Goal: Information Seeking & Learning: Check status

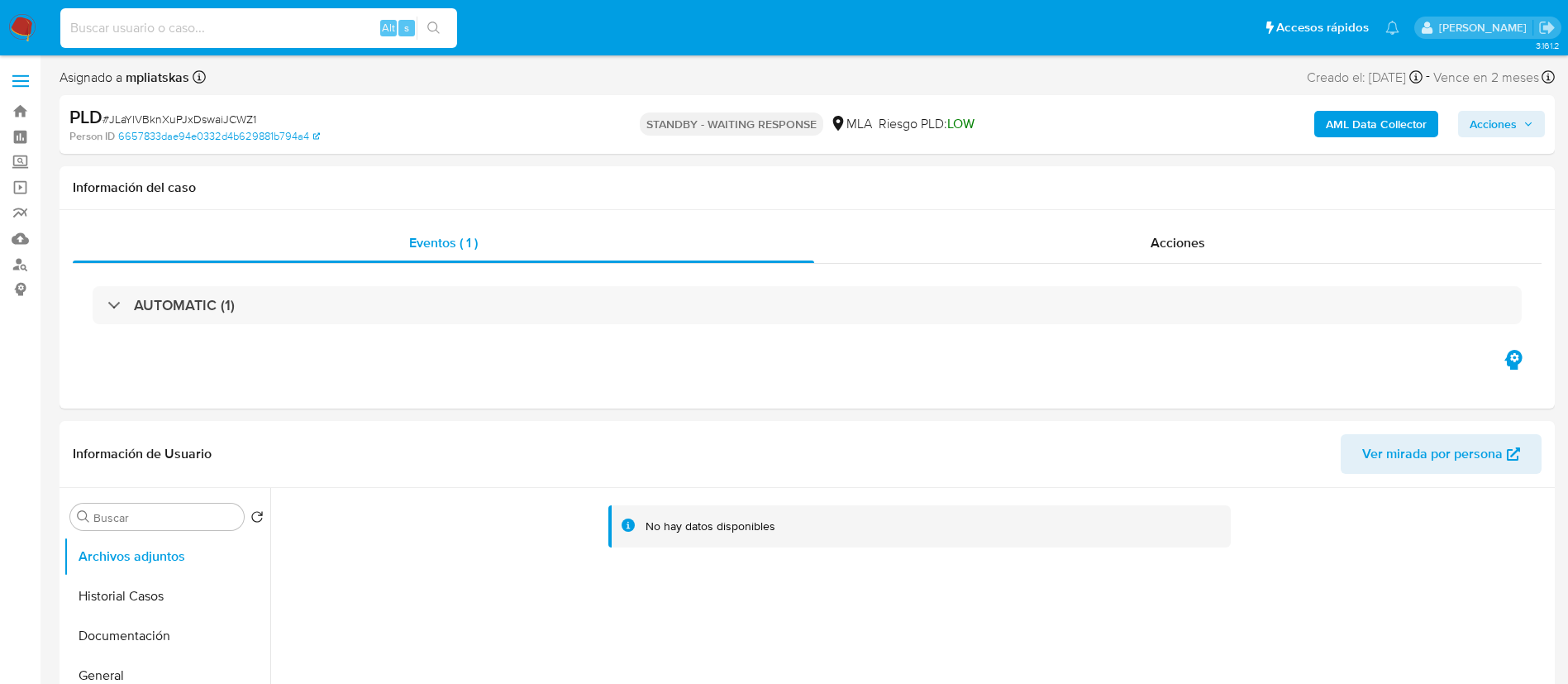
select select "10"
type input "162047393"
click at [424, 27] on button "search-icon" at bounding box center [434, 28] width 34 height 23
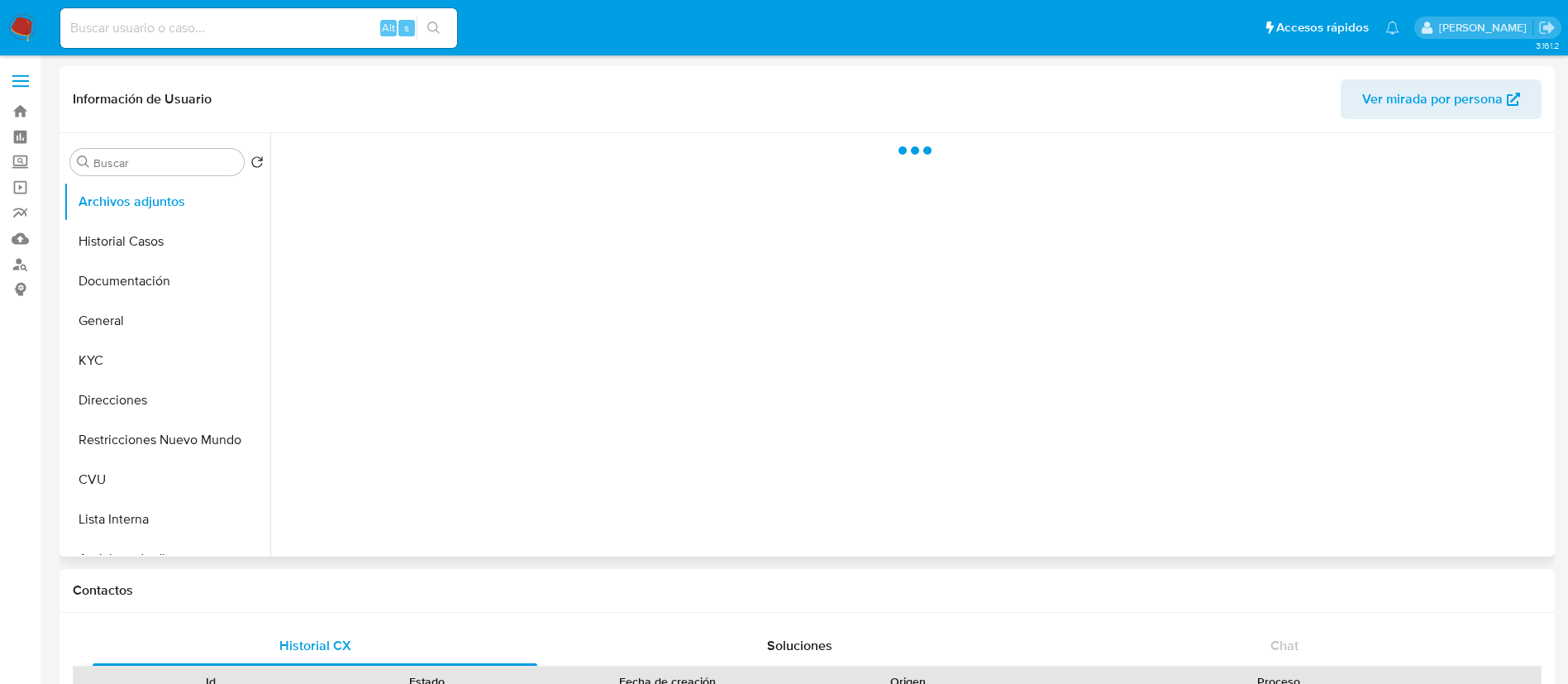
select select "10"
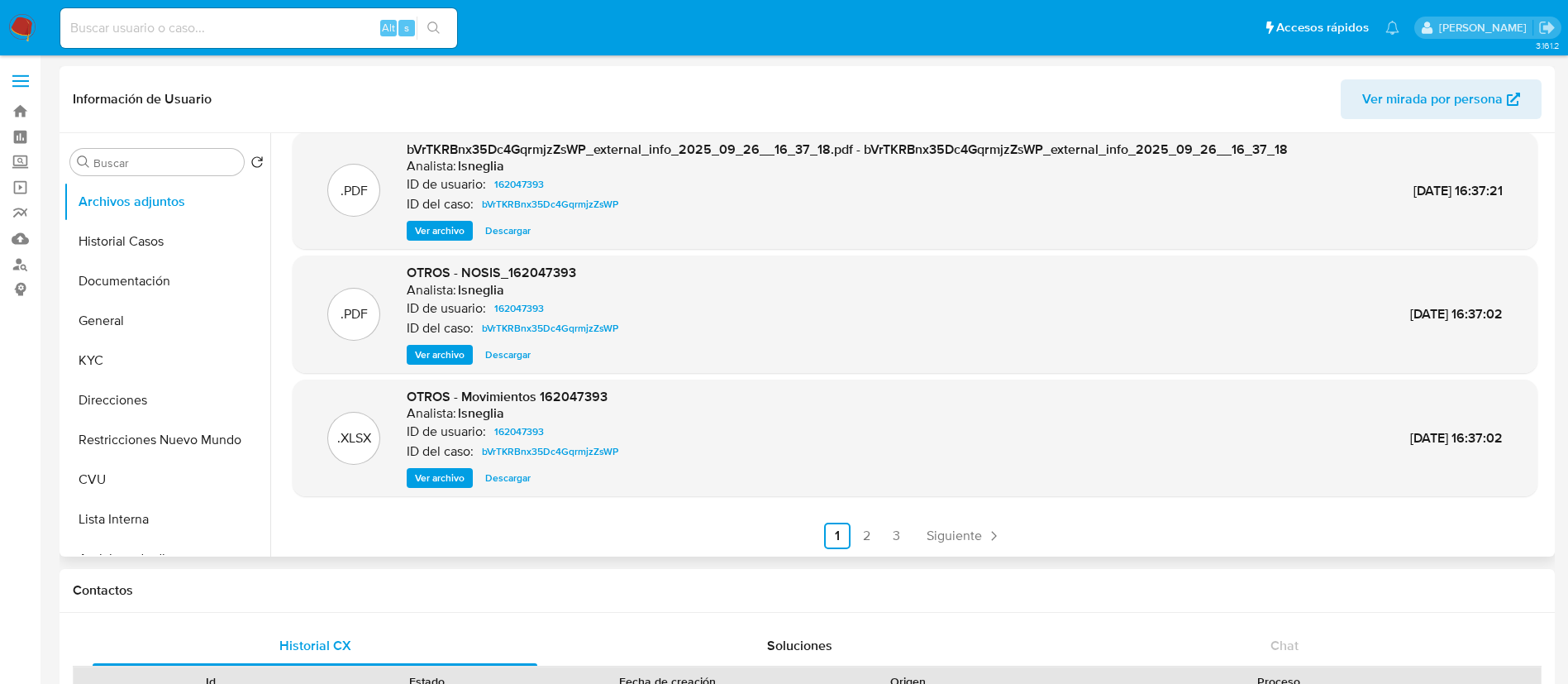
scroll to position [139, 0]
click at [871, 533] on link "2" at bounding box center [867, 535] width 27 height 27
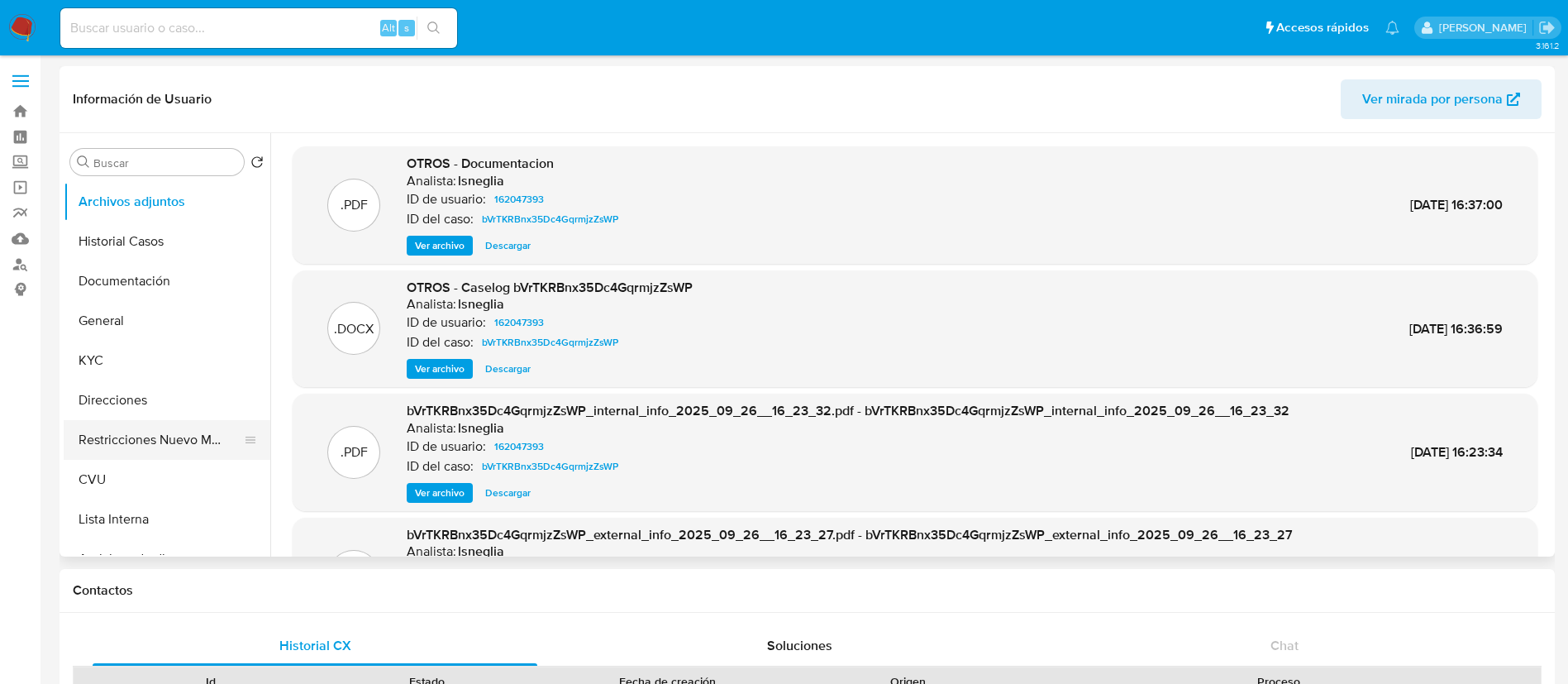
click at [154, 435] on button "Restricciones Nuevo Mundo" at bounding box center [160, 440] width 193 height 40
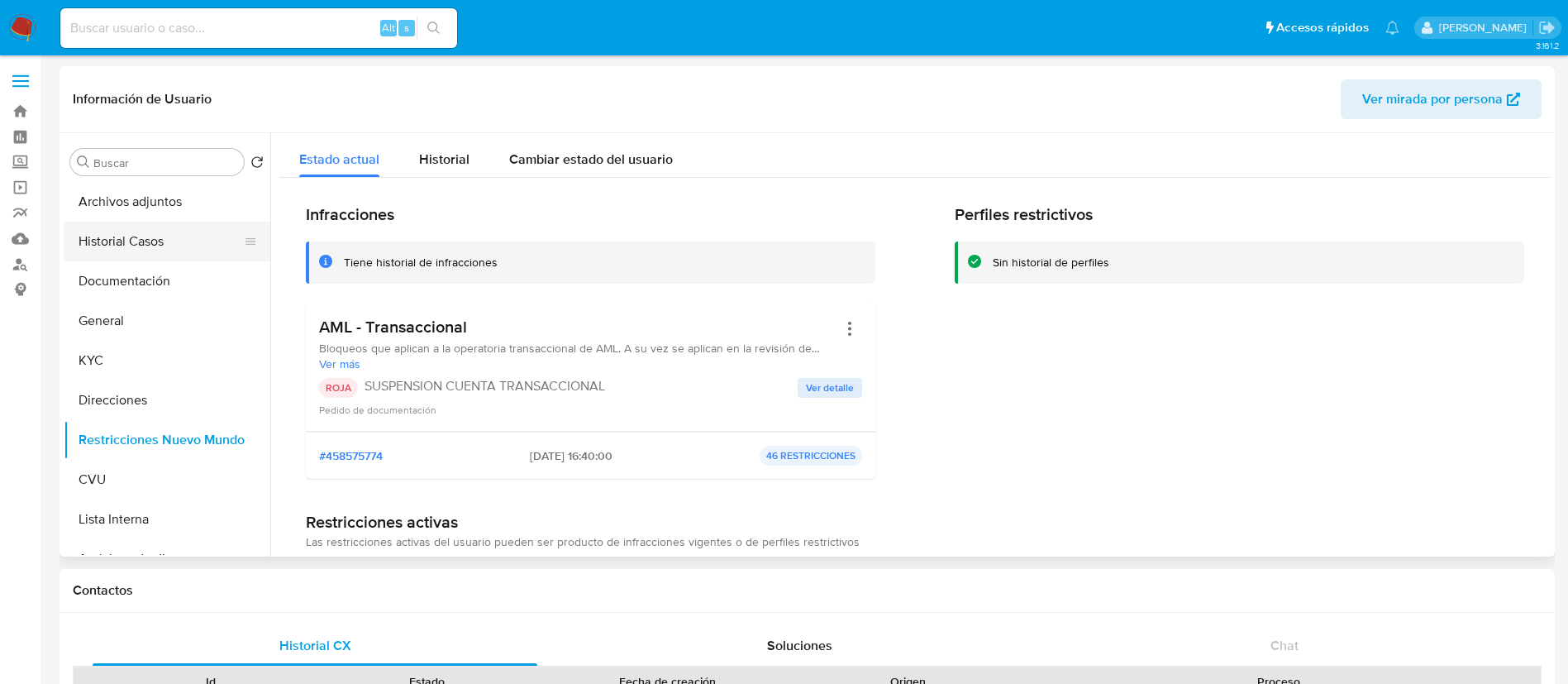
click at [111, 242] on button "Historial Casos" at bounding box center [160, 242] width 193 height 40
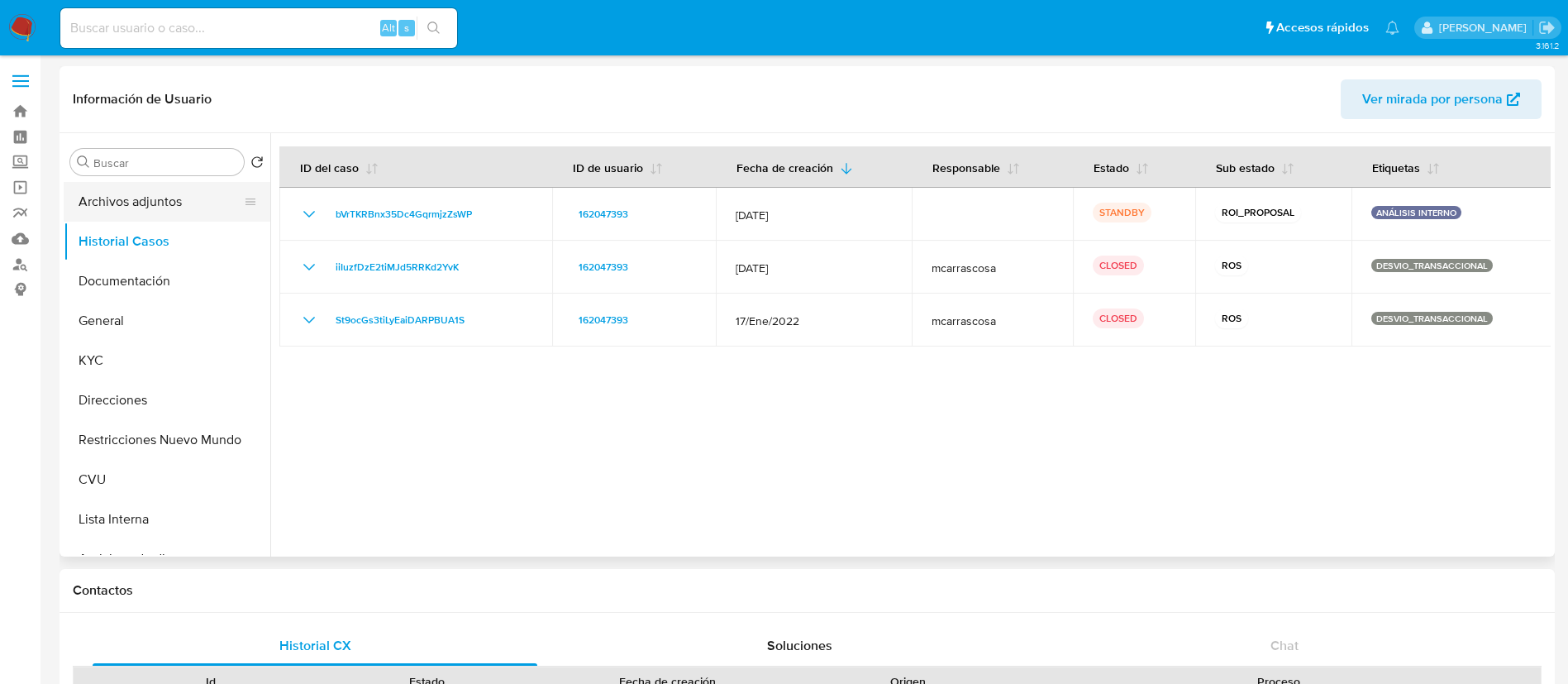
click at [139, 209] on button "Archivos adjuntos" at bounding box center [160, 202] width 193 height 40
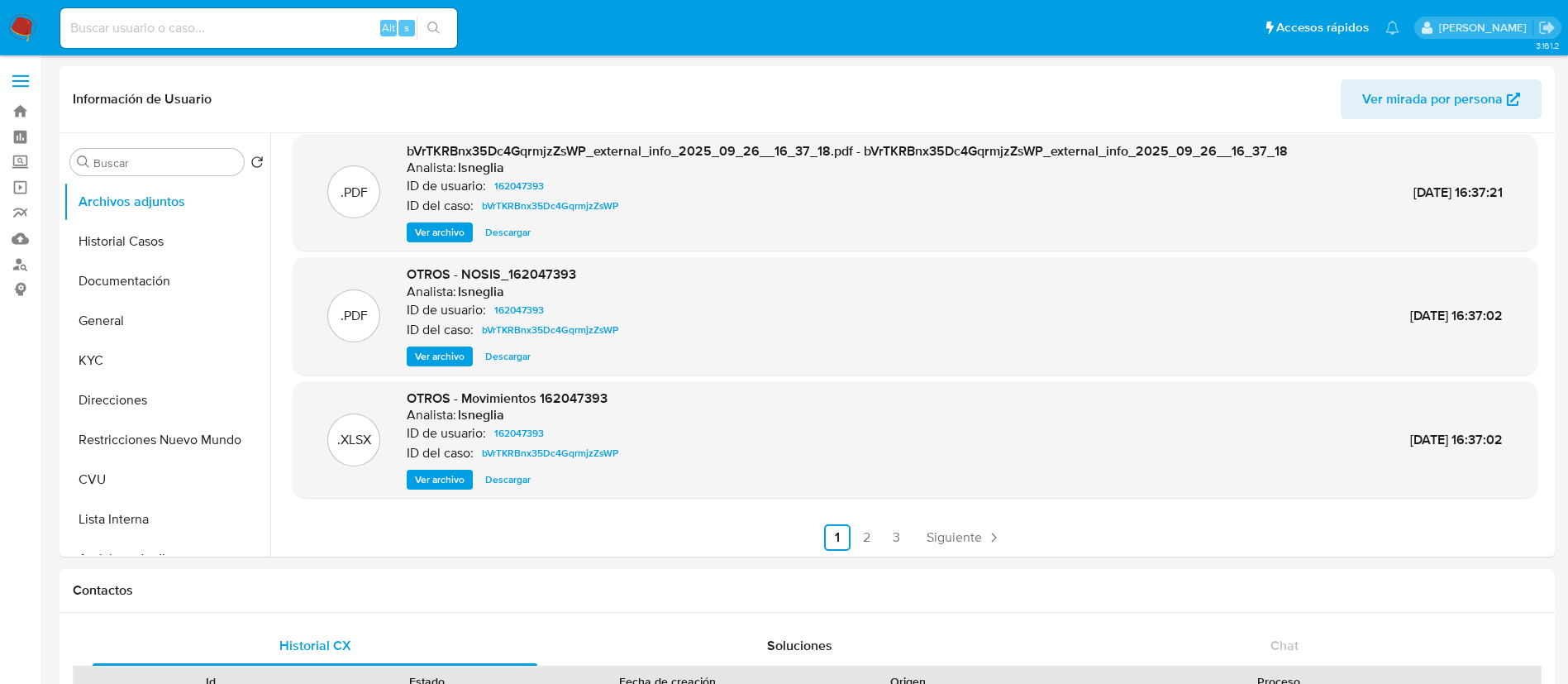
scroll to position [139, 0]
click at [865, 534] on link "2" at bounding box center [867, 535] width 27 height 27
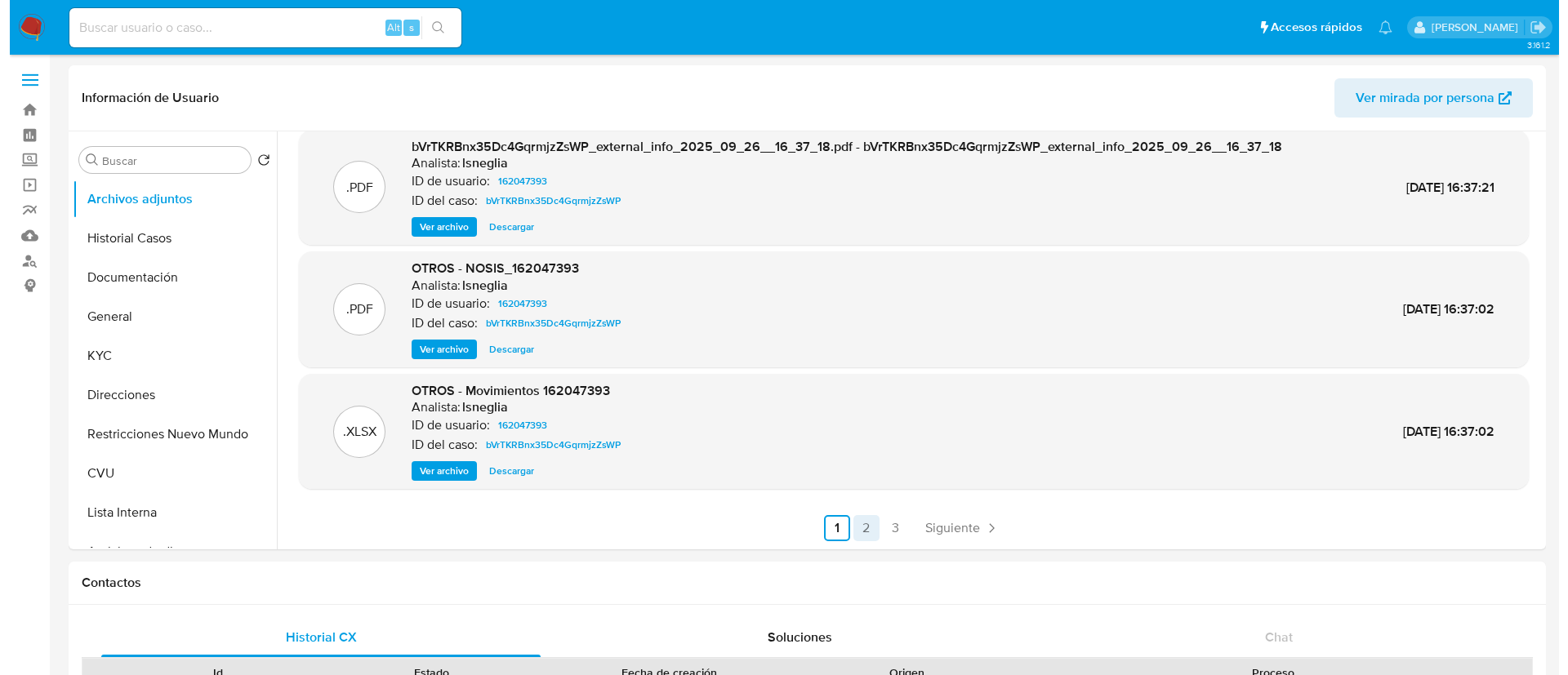
scroll to position [0, 0]
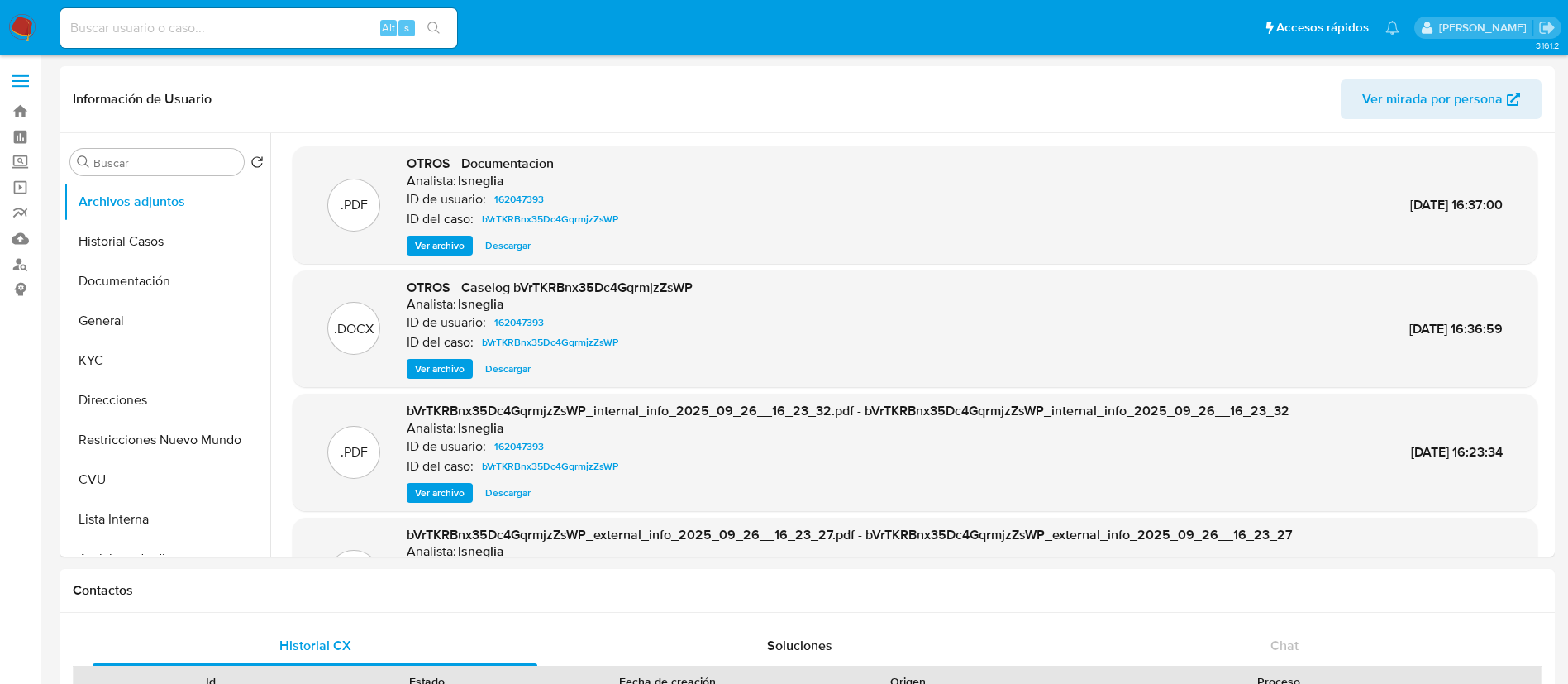
click at [442, 377] on span "Ver archivo" at bounding box center [440, 368] width 50 height 17
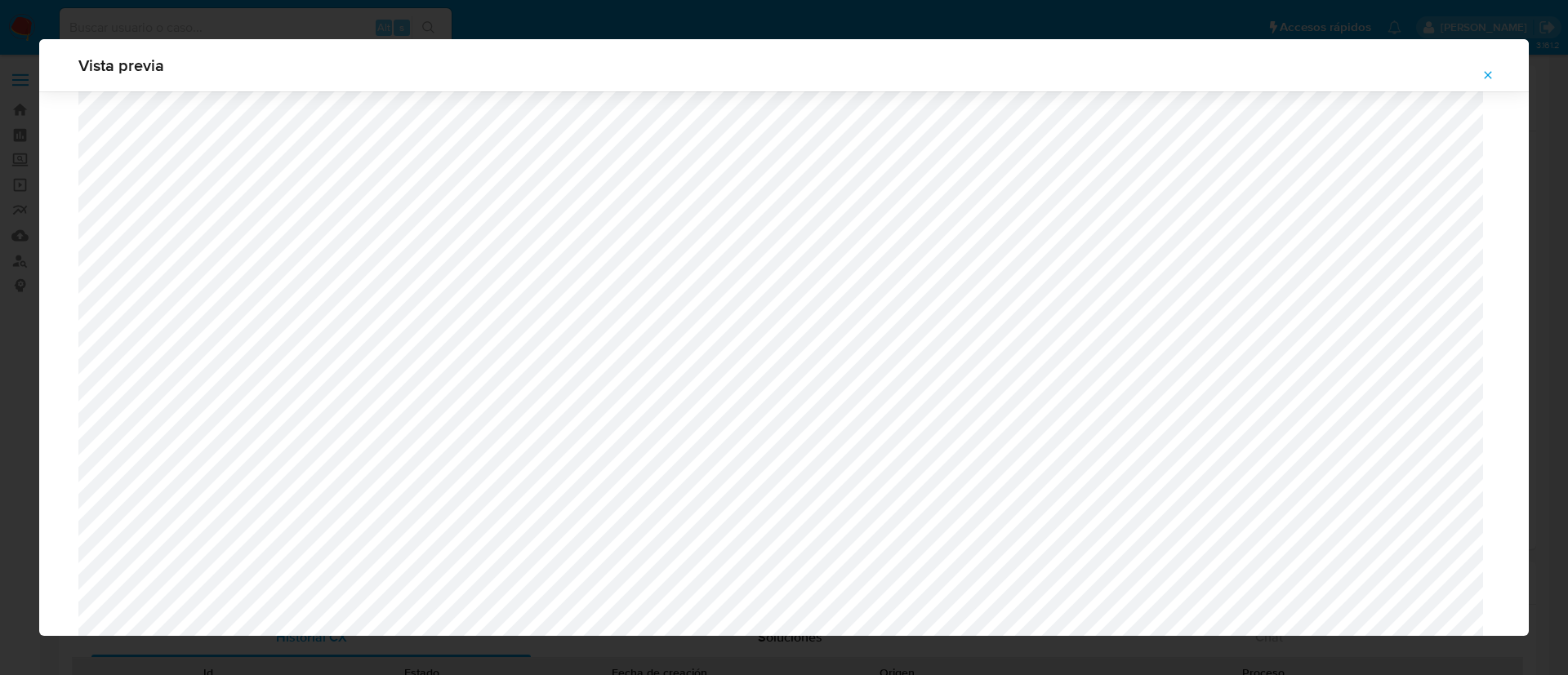
scroll to position [1559, 0]
drag, startPoint x: 458, startPoint y: 19, endPoint x: 743, endPoint y: 46, distance: 286.3
click at [458, 17] on div "Vista previa" at bounding box center [784, 337] width 1568 height 675
drag, startPoint x: 1485, startPoint y: 84, endPoint x: 1448, endPoint y: 94, distance: 38.3
click at [1484, 84] on span "Attachment preview" at bounding box center [1487, 75] width 13 height 23
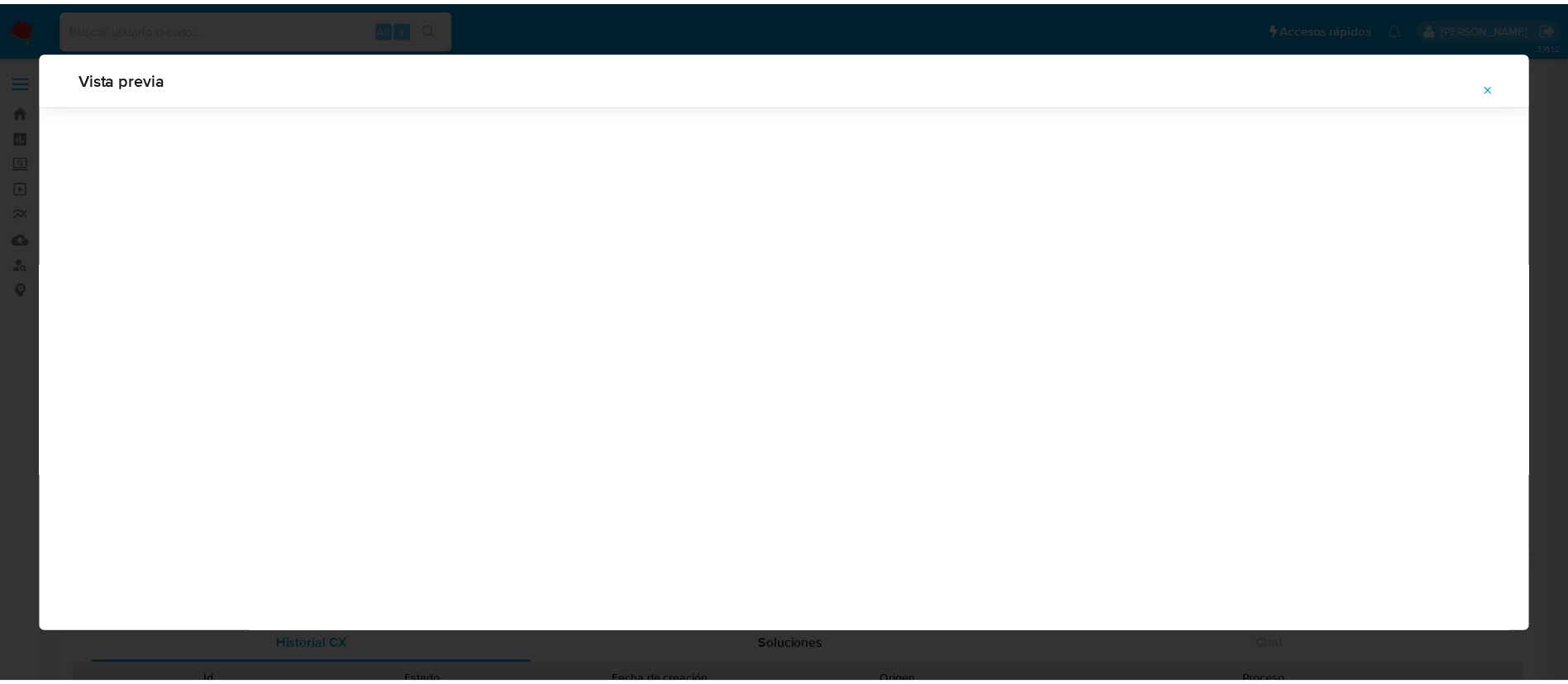
scroll to position [0, 0]
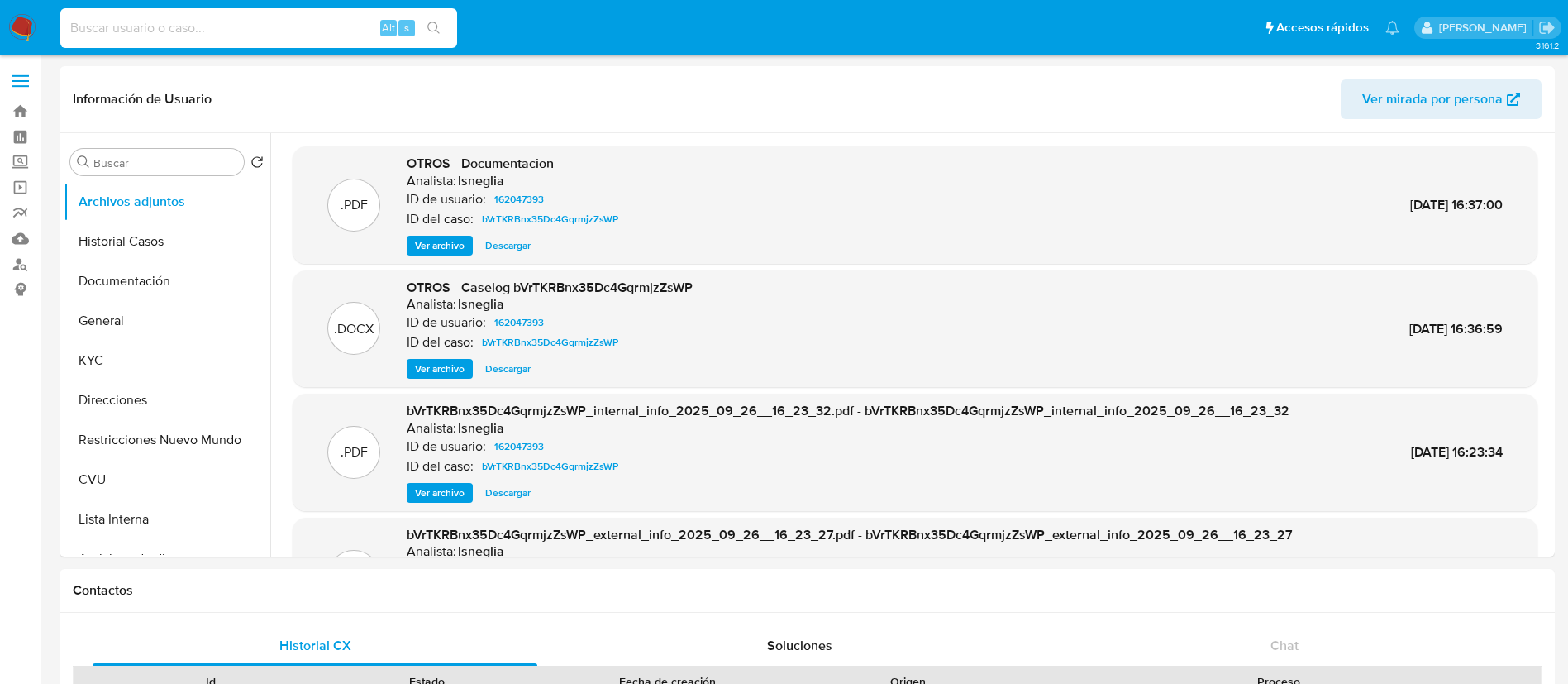
click at [171, 34] on input at bounding box center [259, 28] width 397 height 22
paste input "520770000"
type input "520770000"
click at [449, 21] on button "search-icon" at bounding box center [434, 28] width 34 height 23
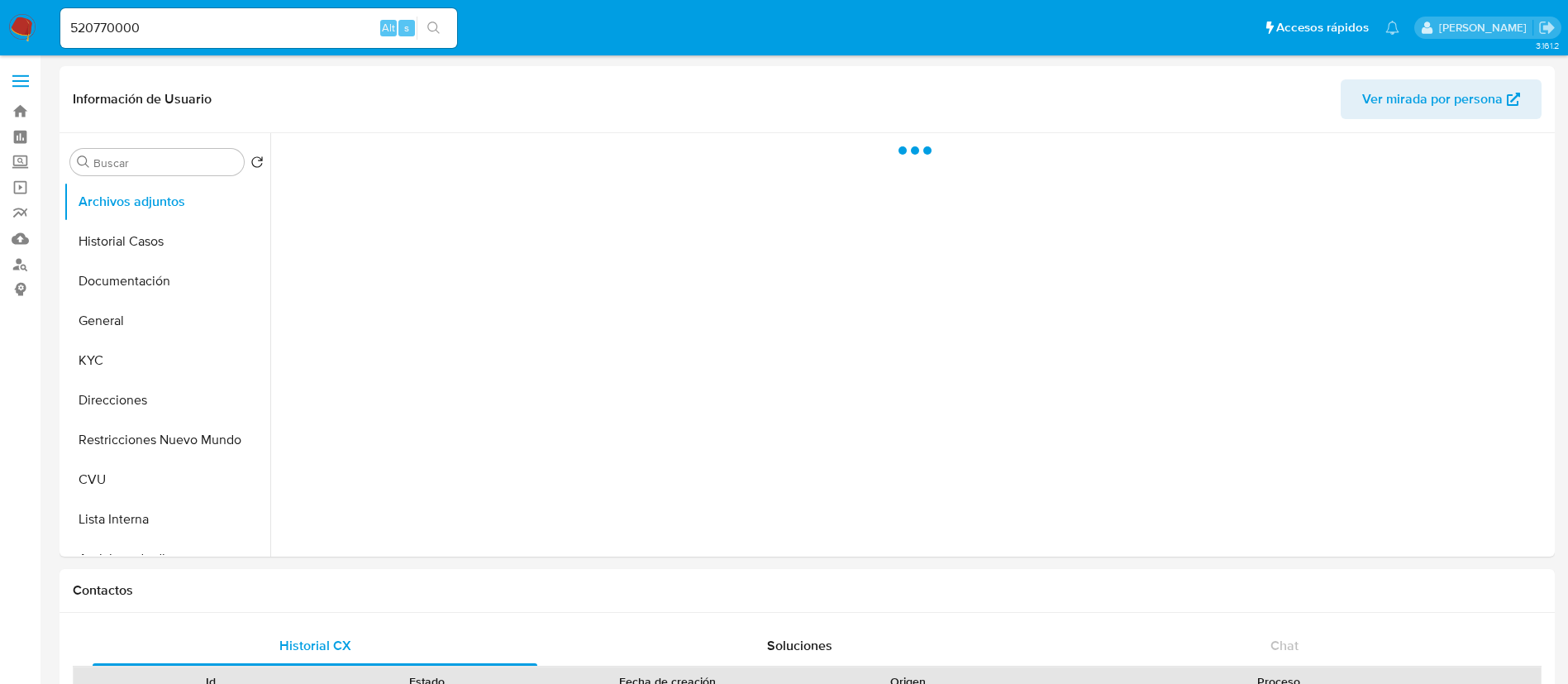
select select "10"
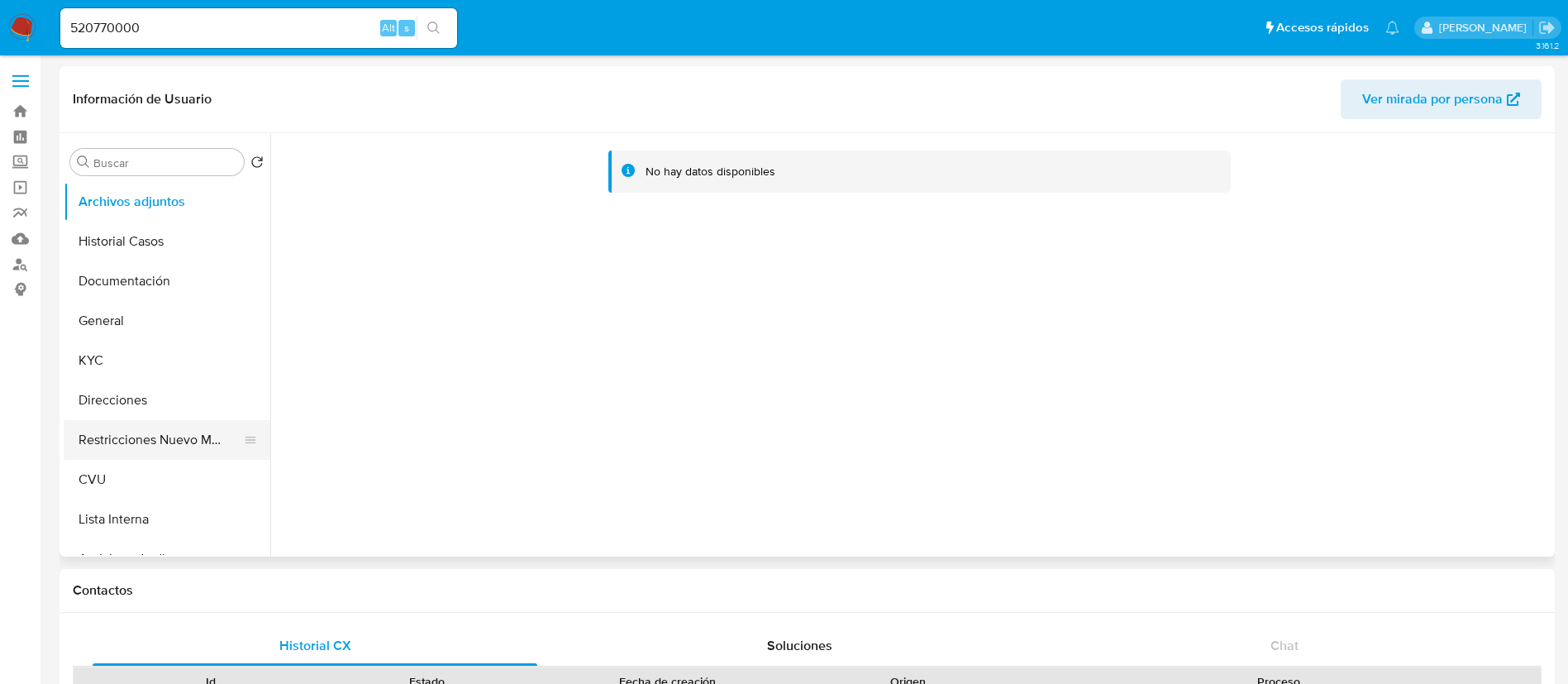
click at [149, 451] on button "Restricciones Nuevo Mundo" at bounding box center [160, 440] width 193 height 40
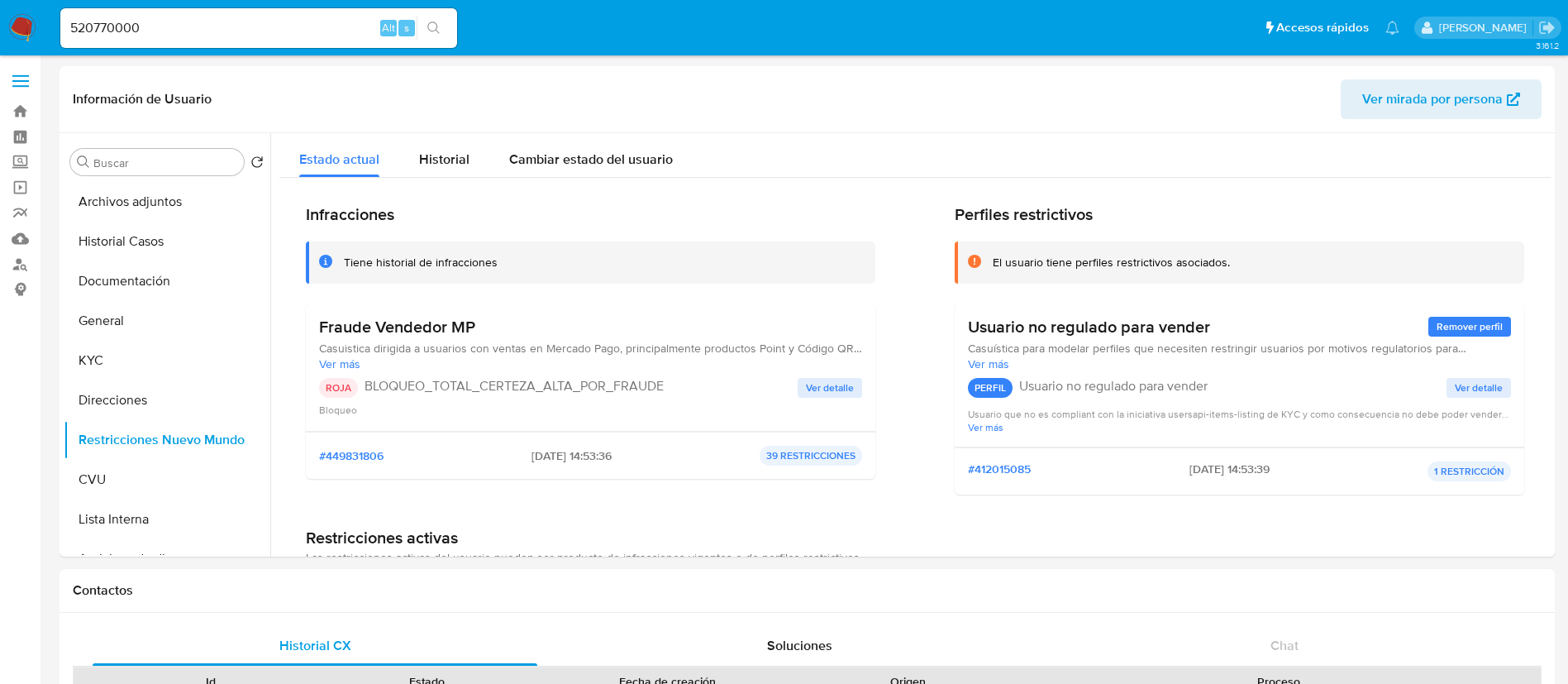
click at [345, 41] on div "520770000 Alt s" at bounding box center [259, 28] width 397 height 40
click at [344, 41] on div "520770000 Alt s" at bounding box center [259, 28] width 397 height 40
click at [329, 27] on input "520770000" at bounding box center [259, 28] width 397 height 22
paste input "1401763"
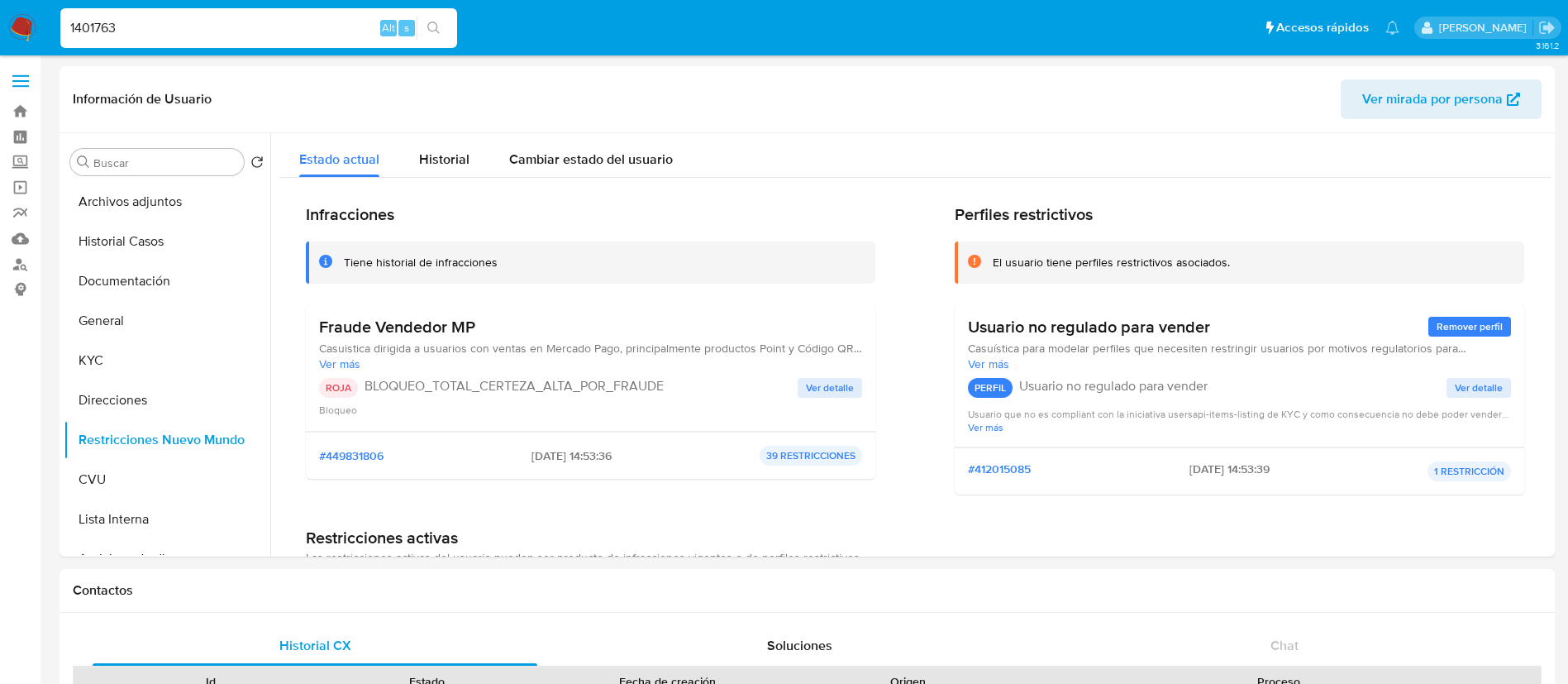
type input "1401763"
click at [420, 31] on button "search-icon" at bounding box center [434, 28] width 34 height 23
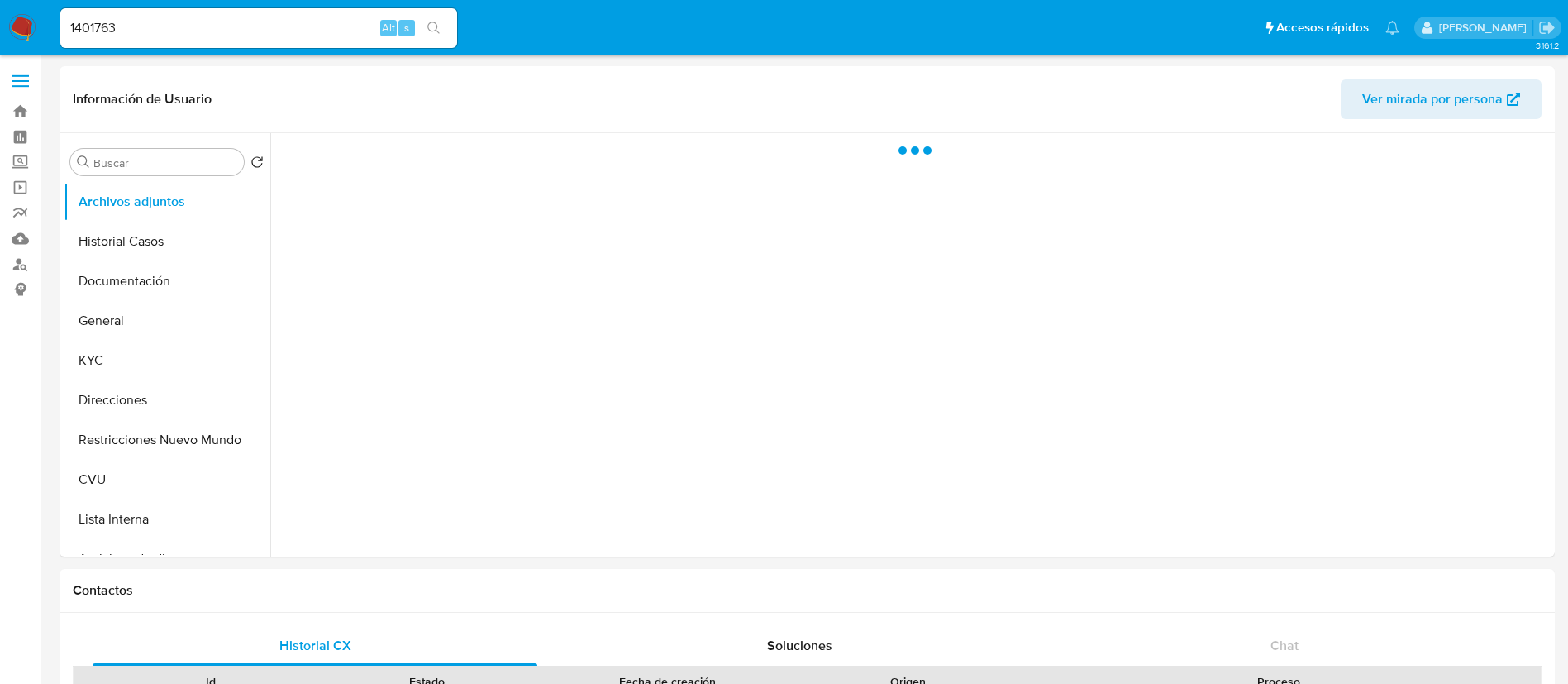
select select "10"
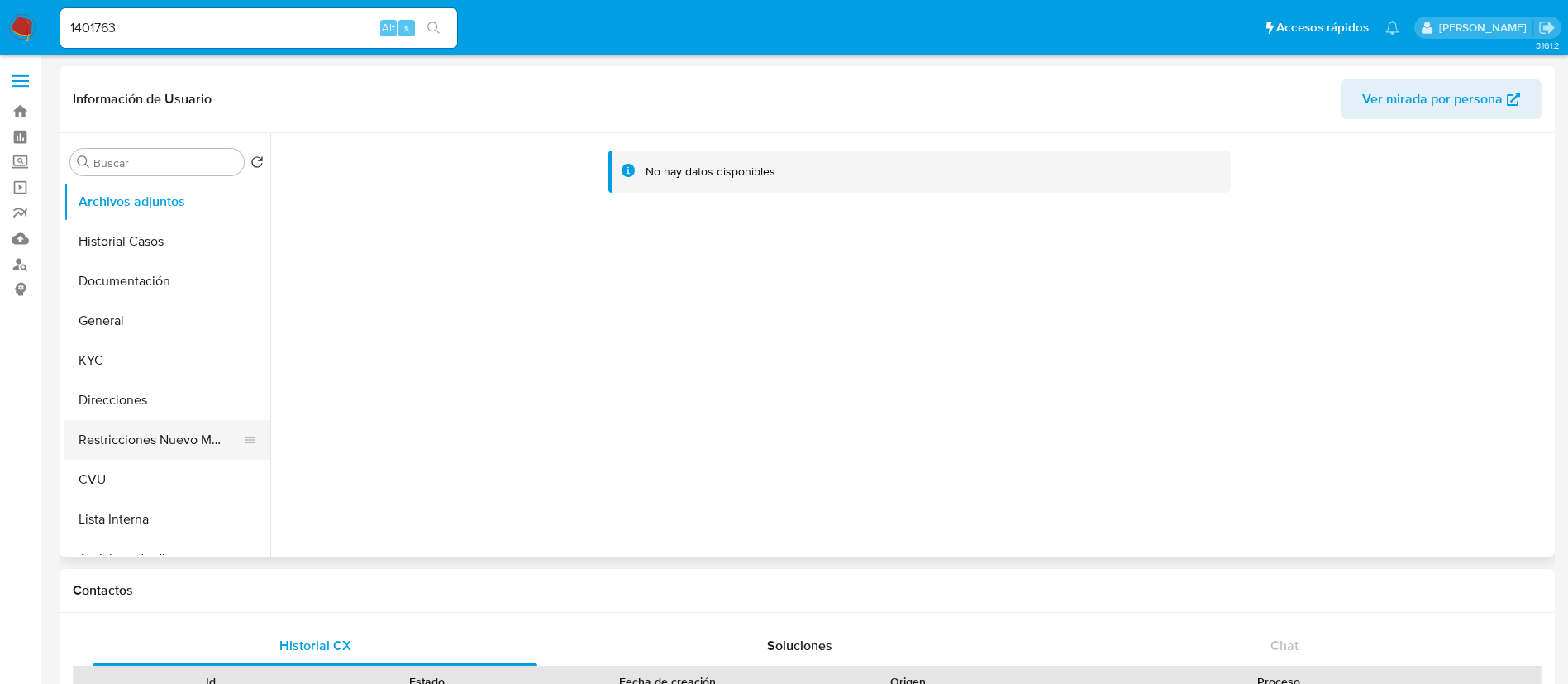
click at [135, 454] on button "Restricciones Nuevo Mundo" at bounding box center [160, 440] width 193 height 40
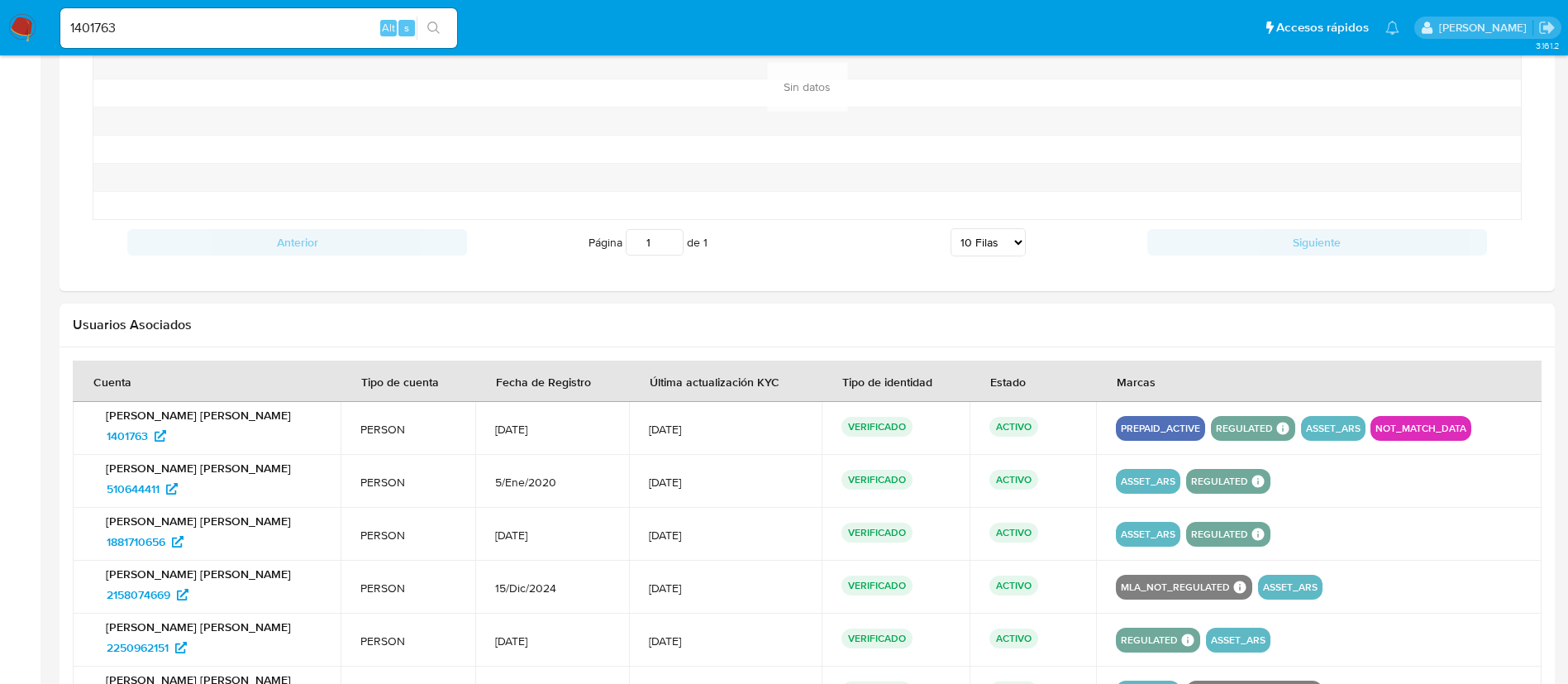
scroll to position [1290, 0]
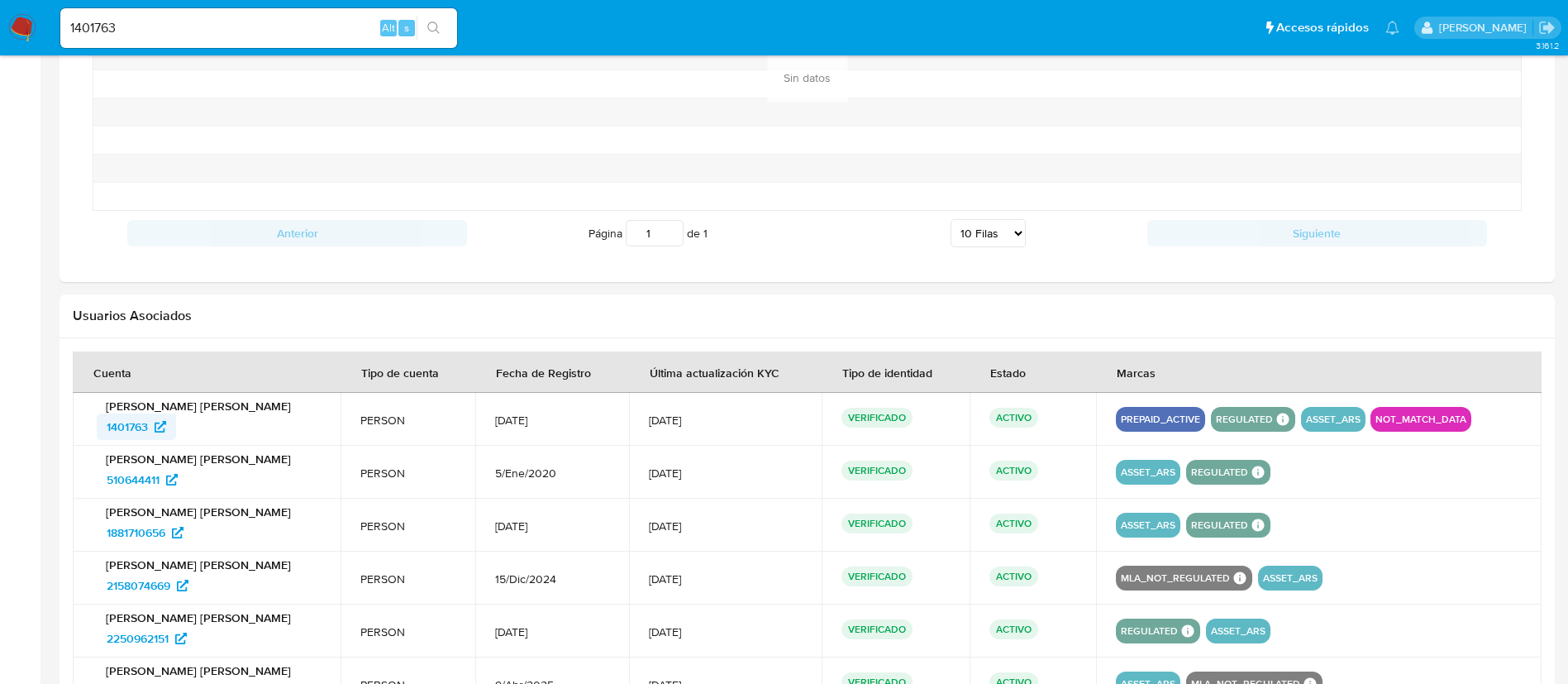
click at [131, 436] on span "1401763" at bounding box center [127, 426] width 42 height 27
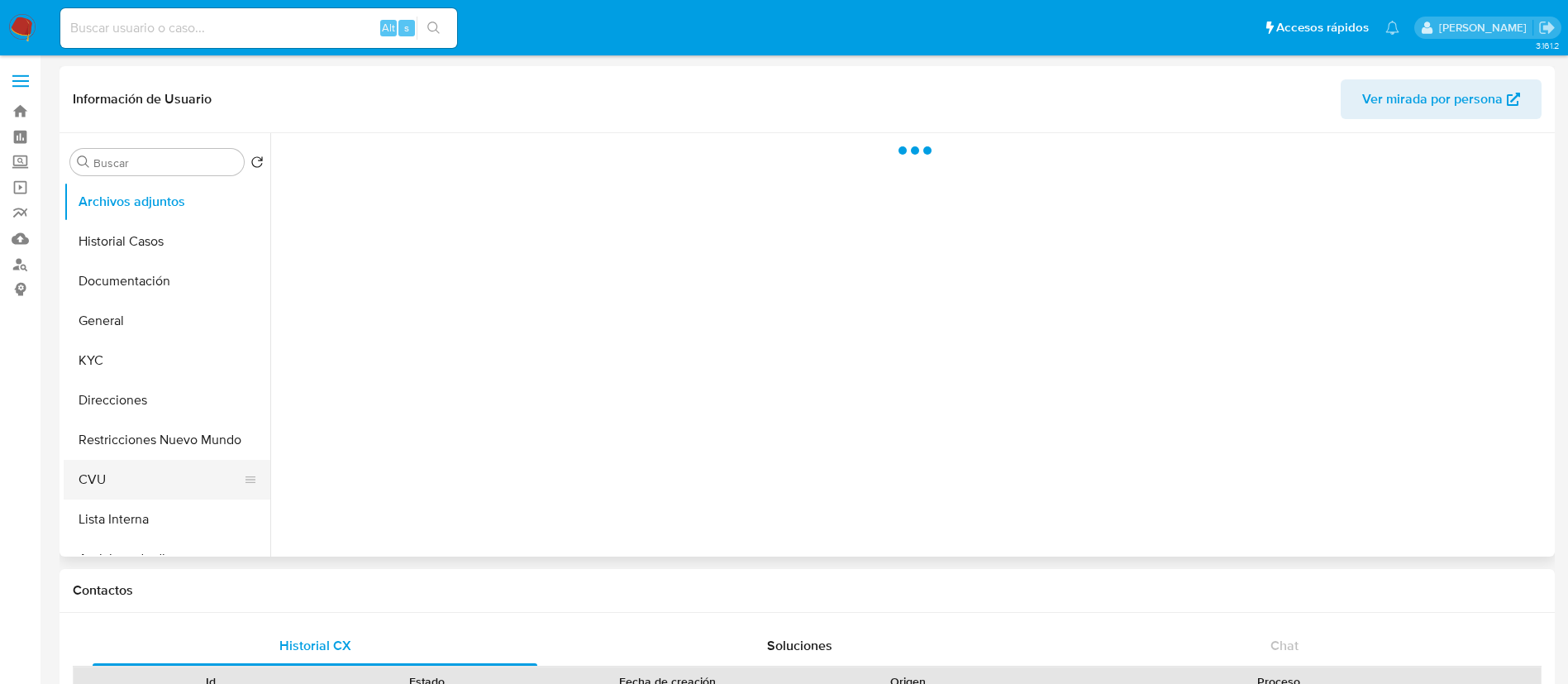
select select "10"
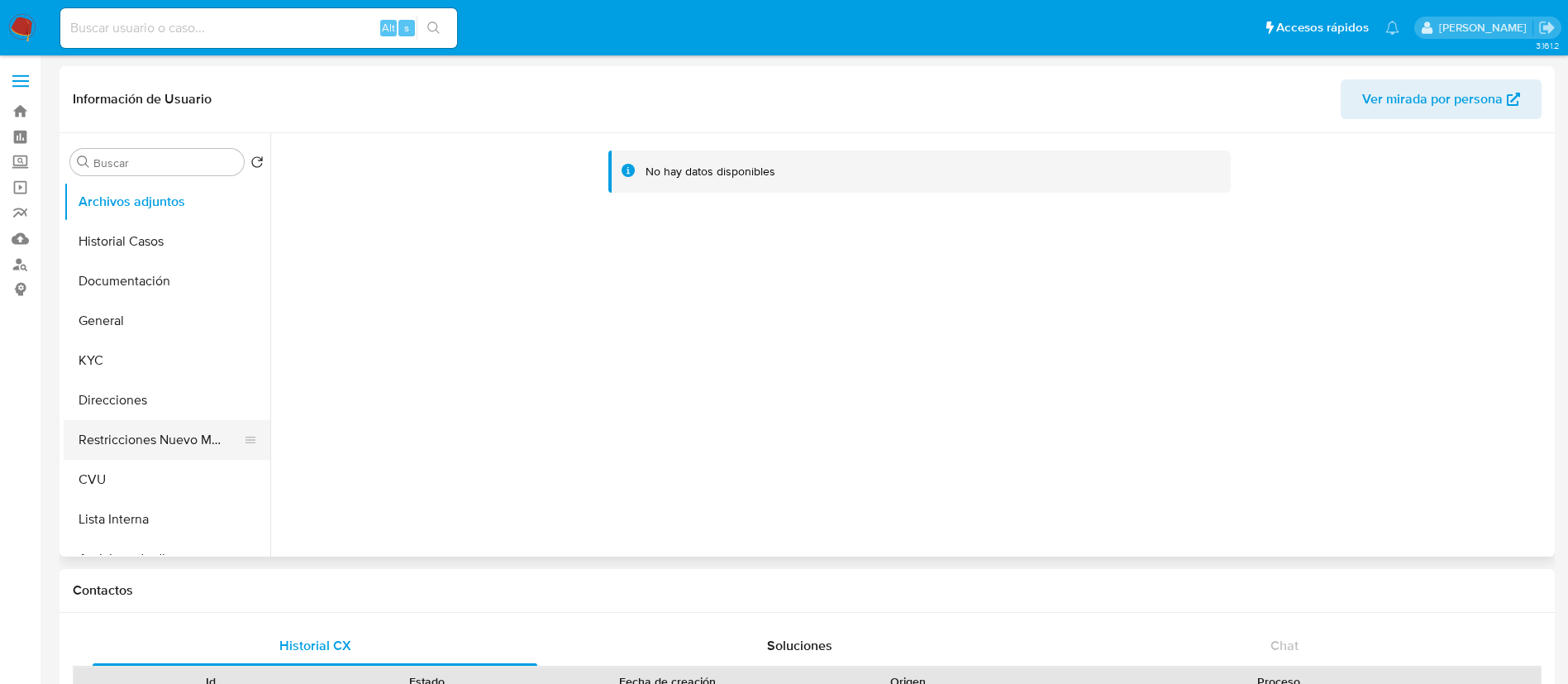
click at [149, 442] on button "Restricciones Nuevo Mundo" at bounding box center [160, 440] width 193 height 40
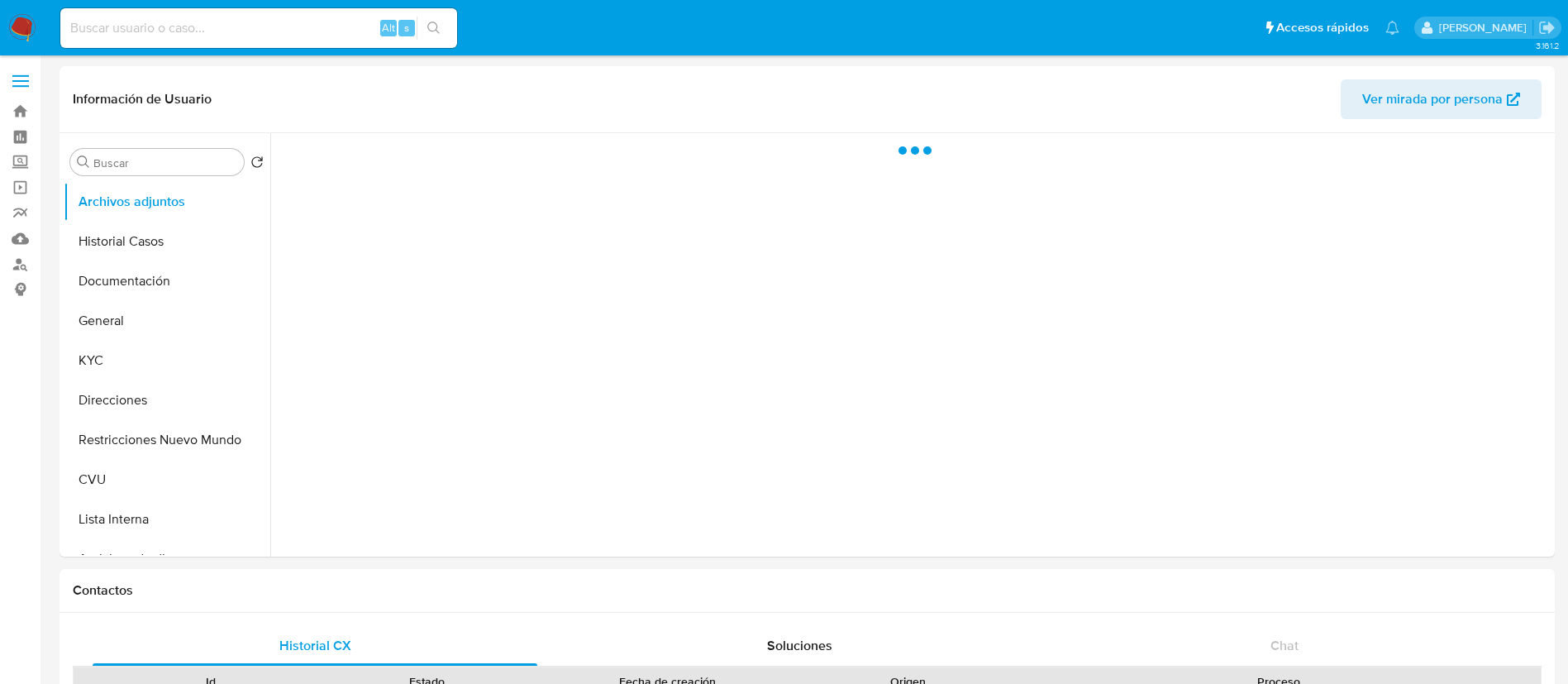
select select "10"
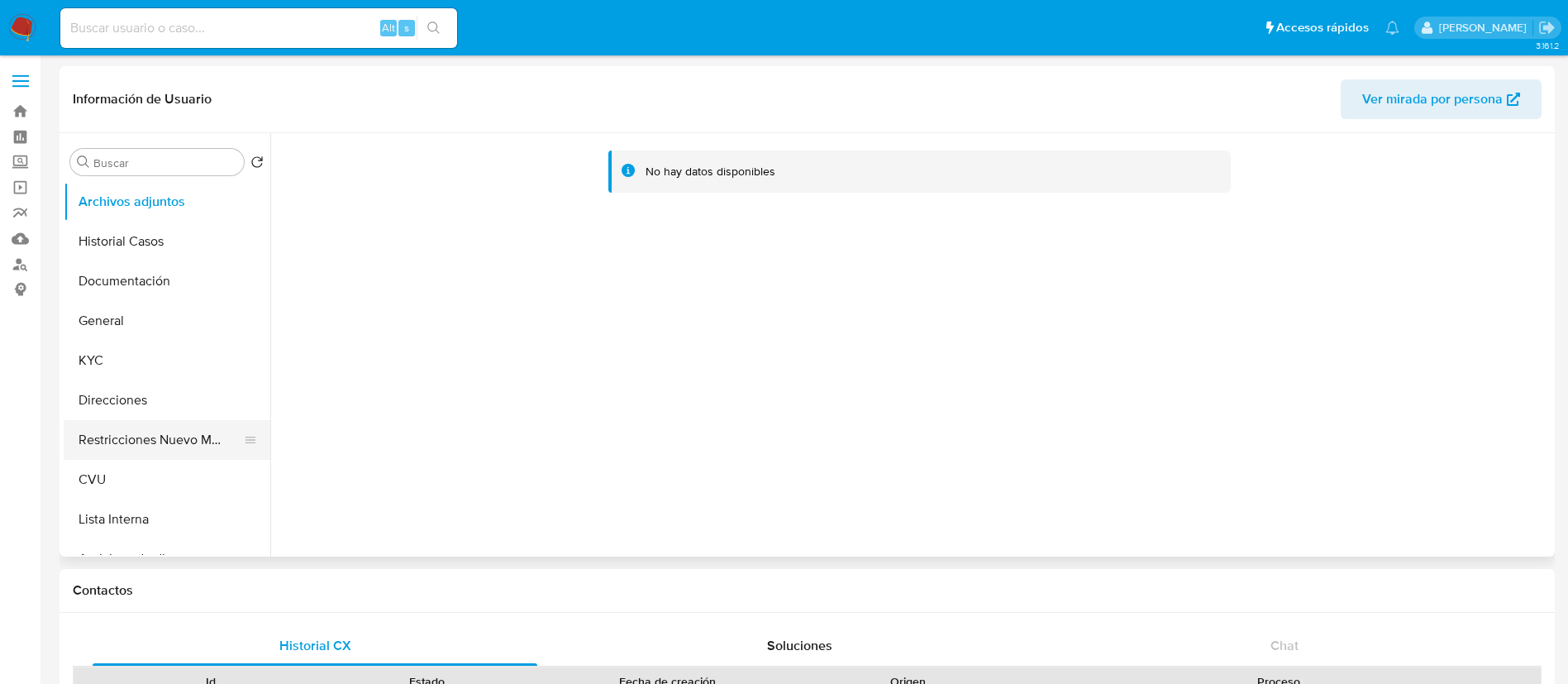
drag, startPoint x: 0, startPoint y: 0, endPoint x: 132, endPoint y: 435, distance: 454.6
click at [132, 435] on button "Restricciones Nuevo Mundo" at bounding box center [160, 440] width 193 height 40
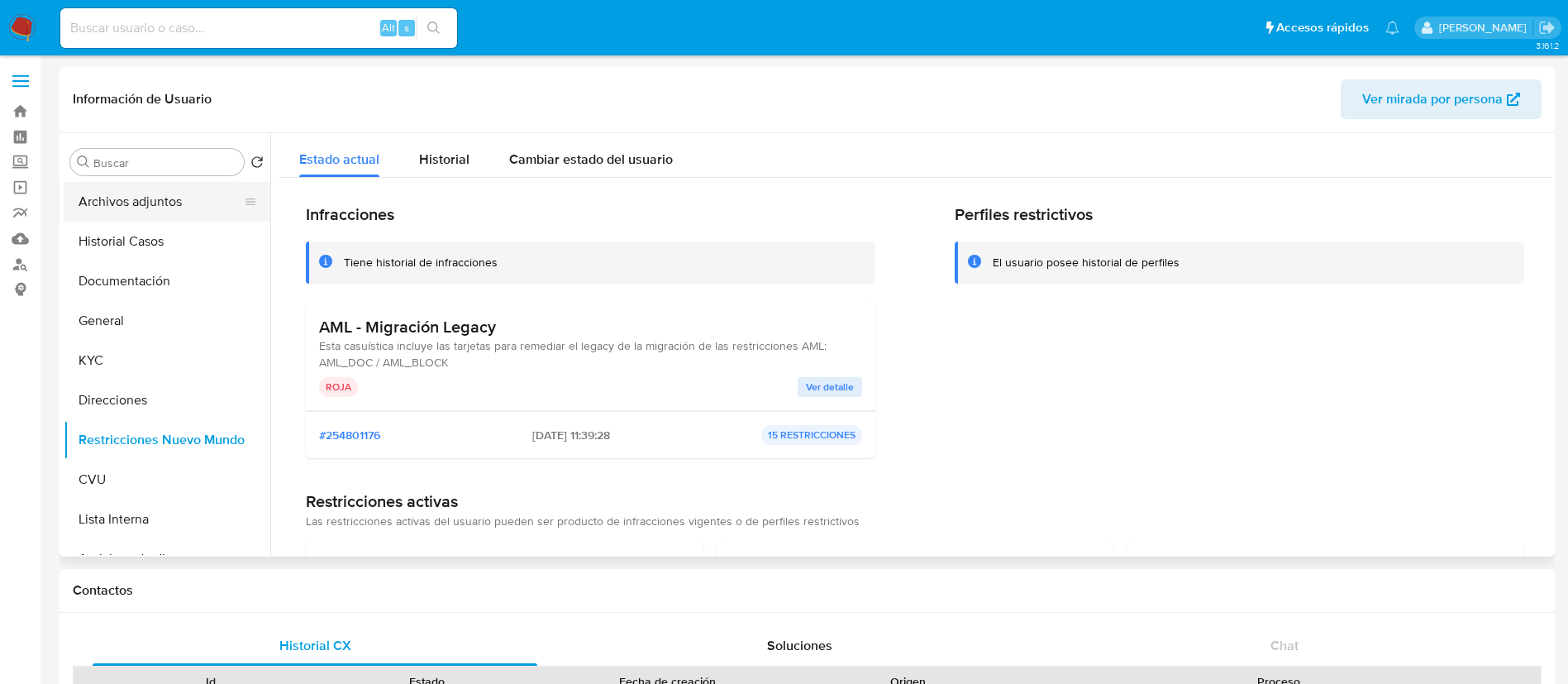
click at [145, 207] on button "Archivos adjuntos" at bounding box center [160, 202] width 193 height 40
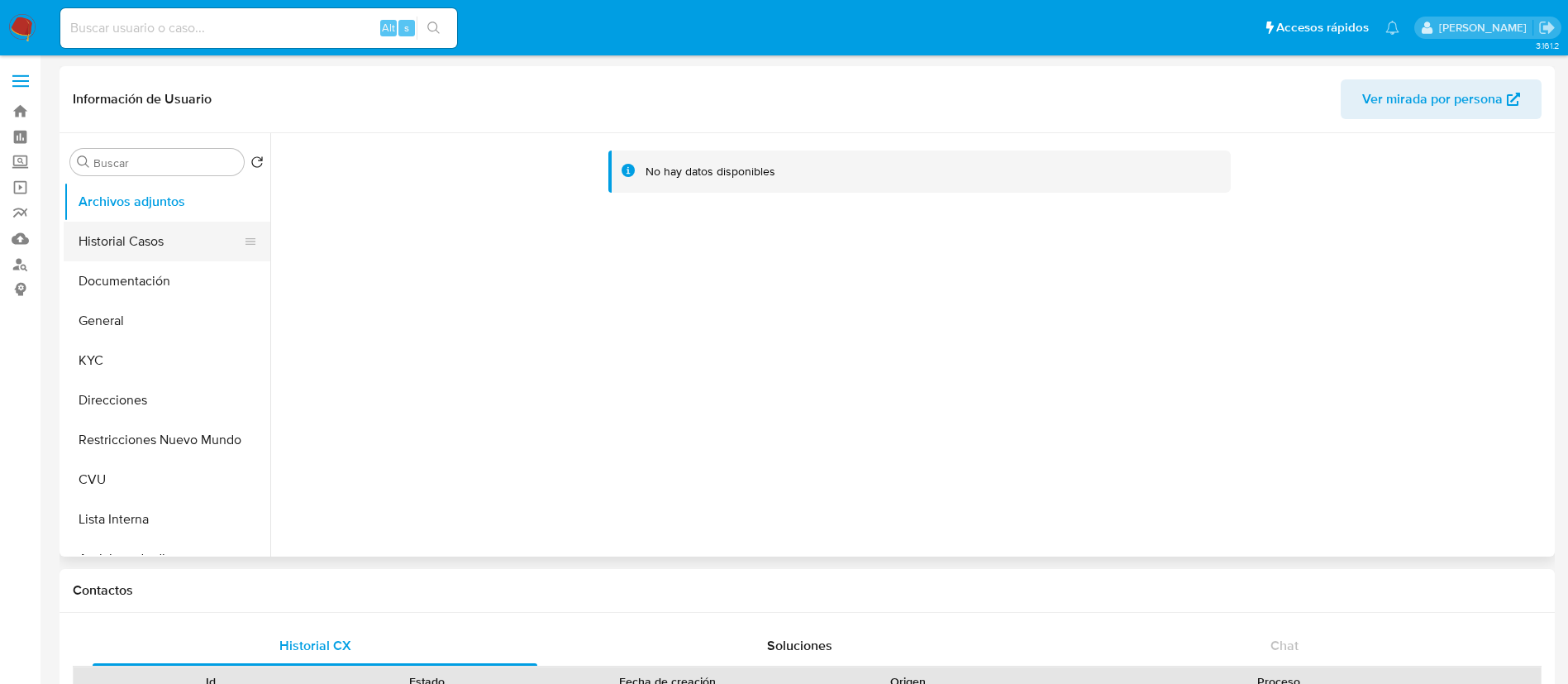
click at [144, 247] on button "Historial Casos" at bounding box center [160, 242] width 193 height 40
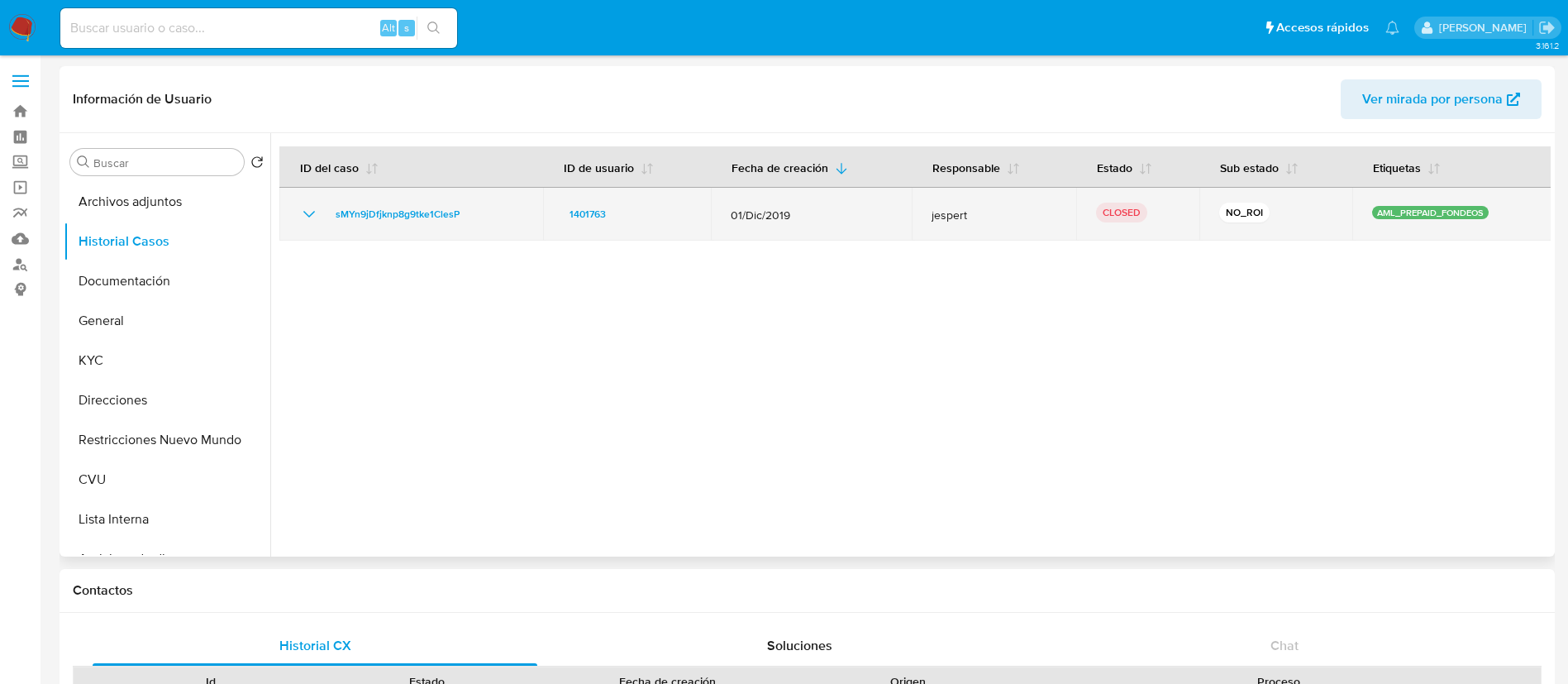
click at [301, 210] on icon "Mostrar/Ocultar" at bounding box center [309, 214] width 20 height 20
